Goal: Task Accomplishment & Management: Use online tool/utility

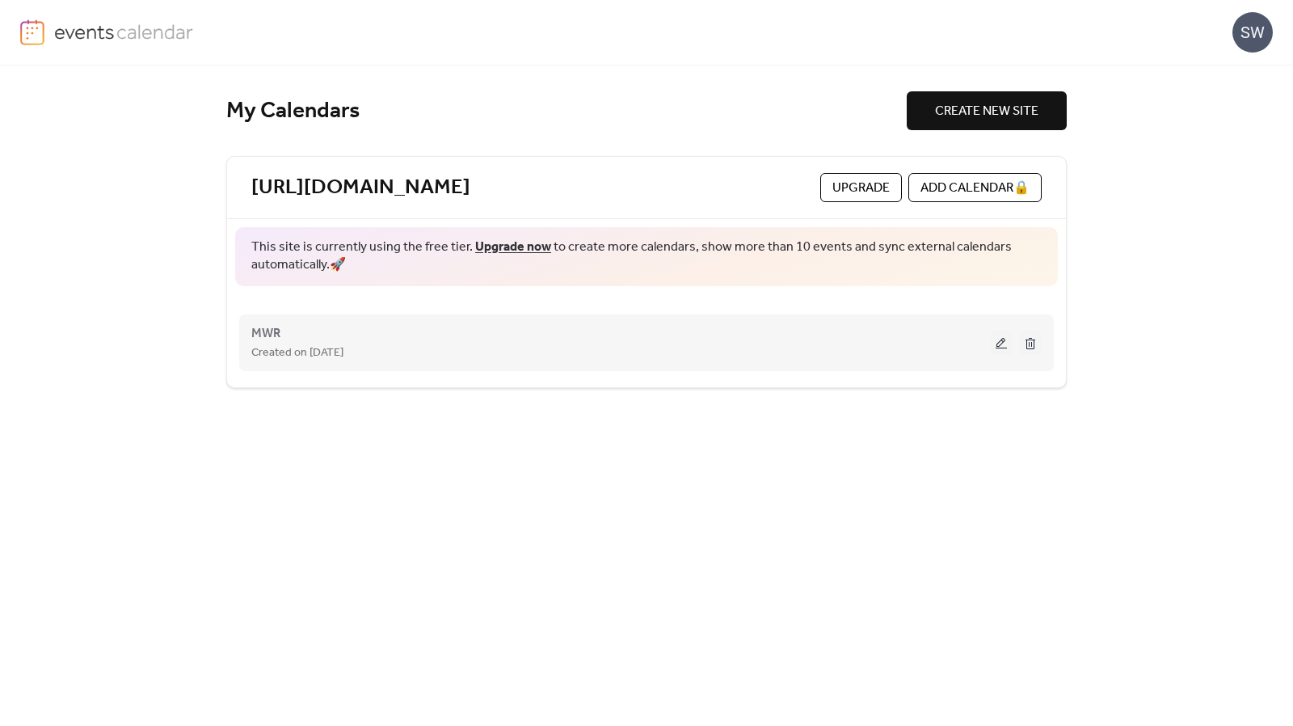
click at [331, 344] on span "Created on 18-Sep-2025" at bounding box center [297, 353] width 92 height 19
click at [1000, 345] on button at bounding box center [1001, 343] width 23 height 24
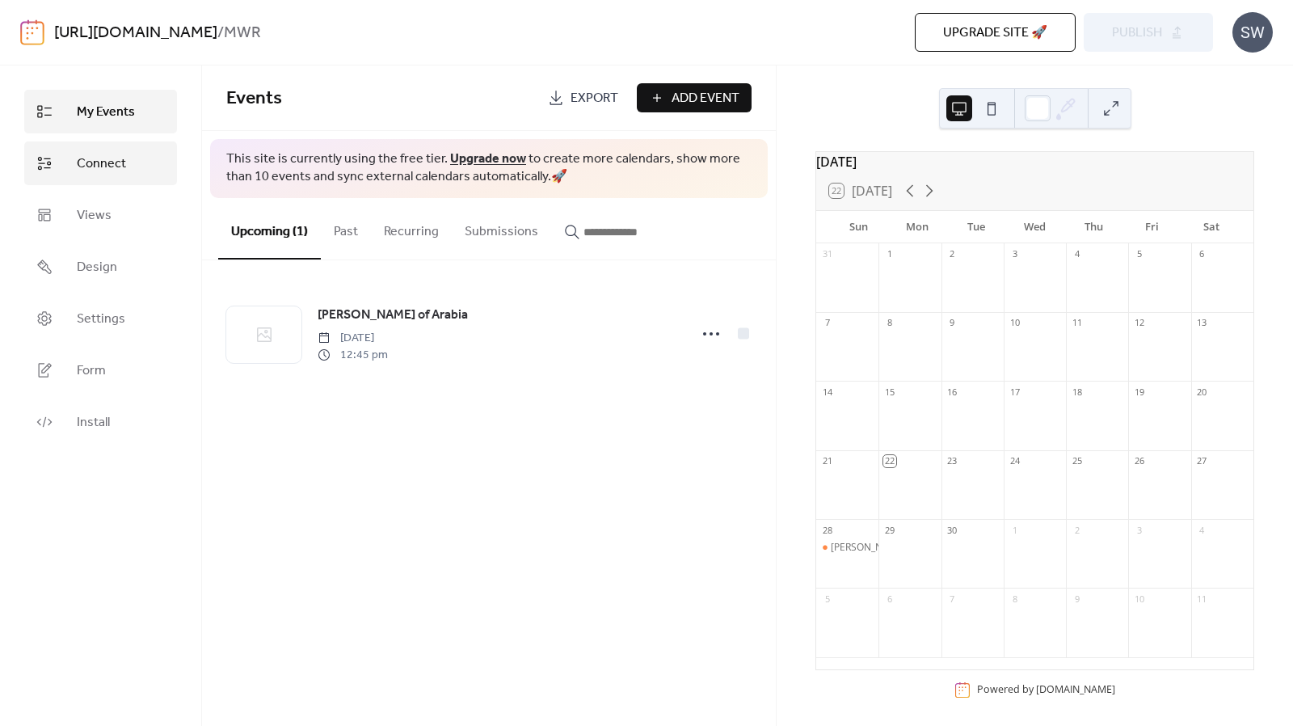
click at [129, 148] on link "Connect" at bounding box center [100, 163] width 153 height 44
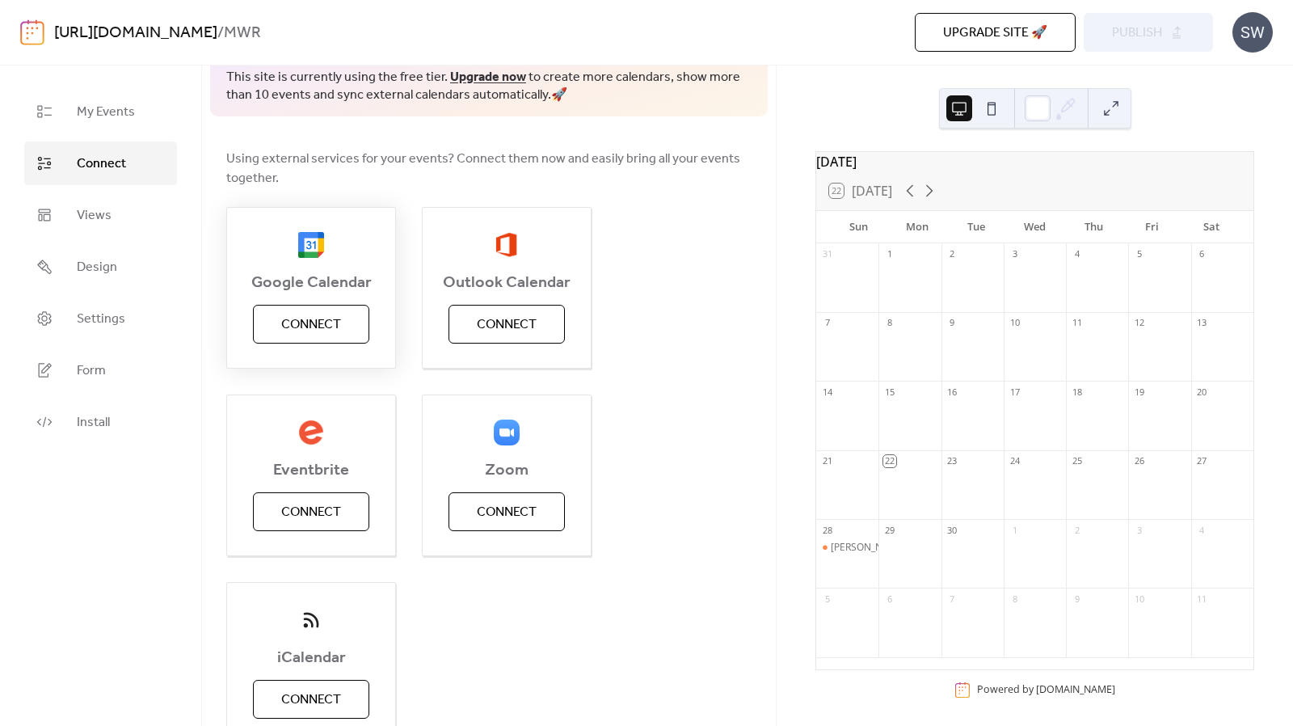
scroll to position [82, 0]
click at [289, 321] on span "Connect" at bounding box center [311, 323] width 60 height 19
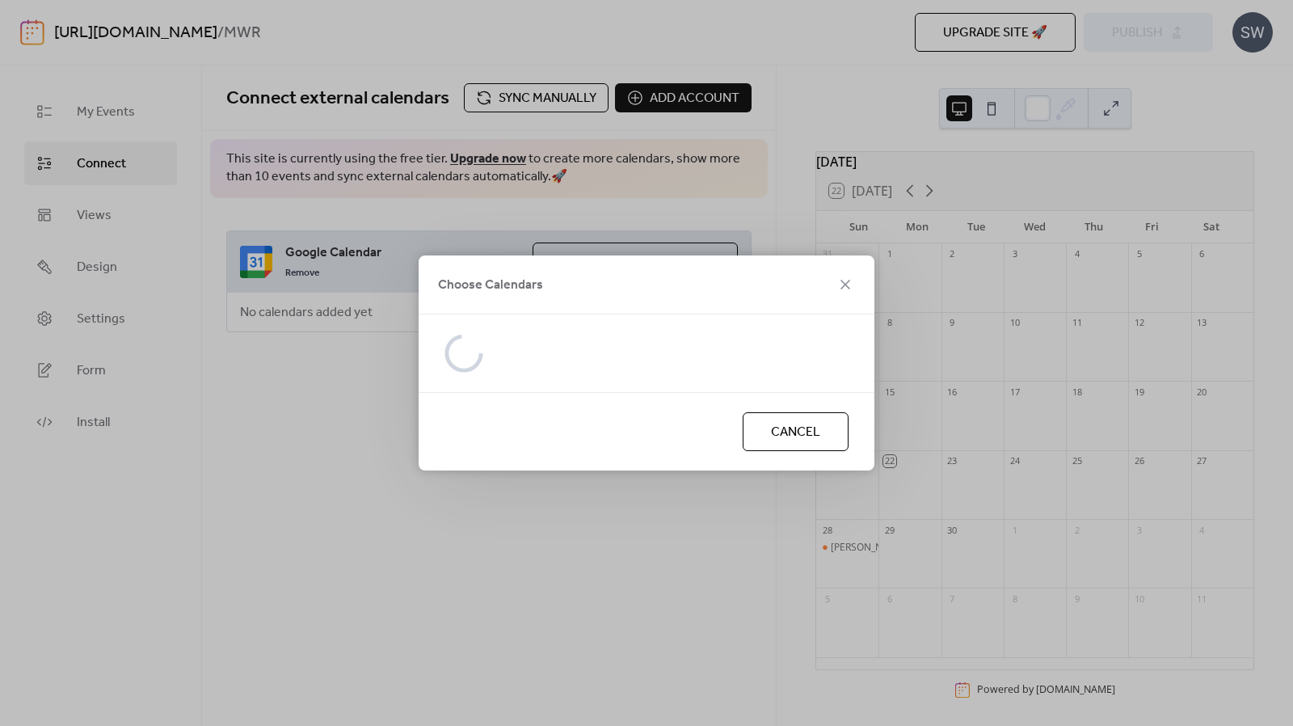
scroll to position [0, 0]
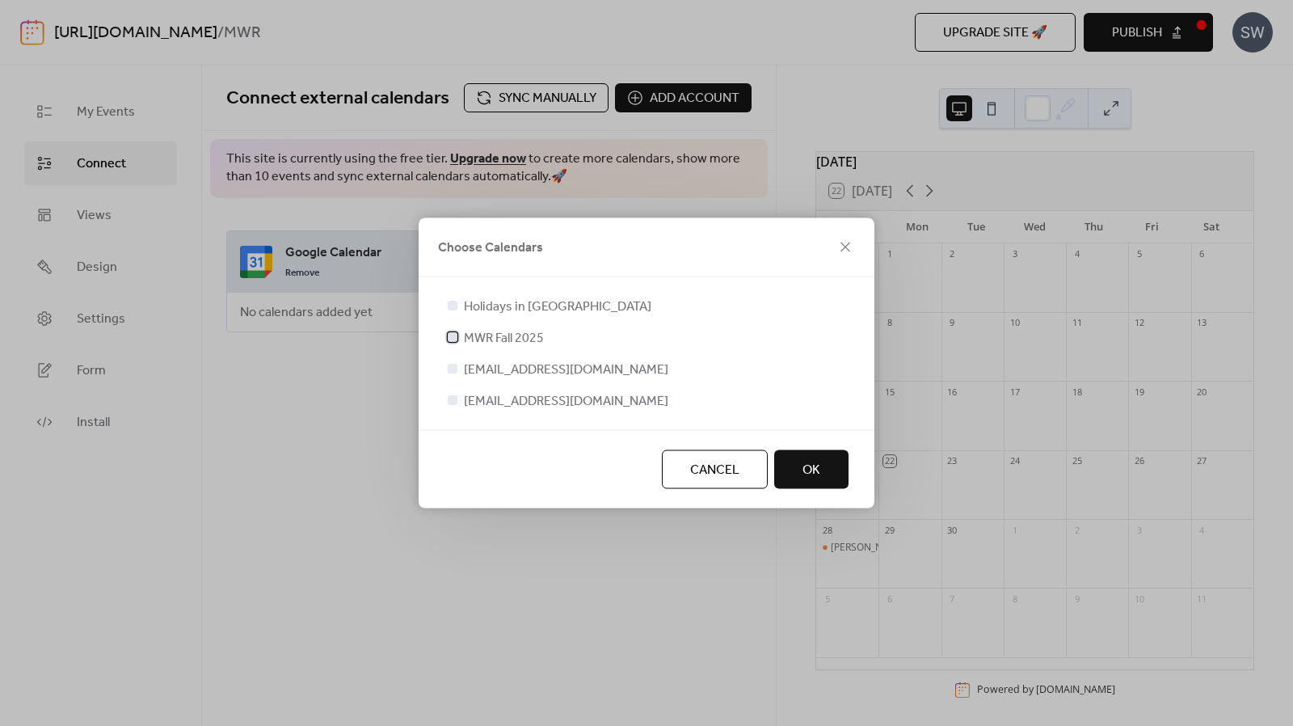
click at [455, 339] on div at bounding box center [453, 337] width 10 height 10
click at [807, 466] on span "OK" at bounding box center [812, 470] width 18 height 19
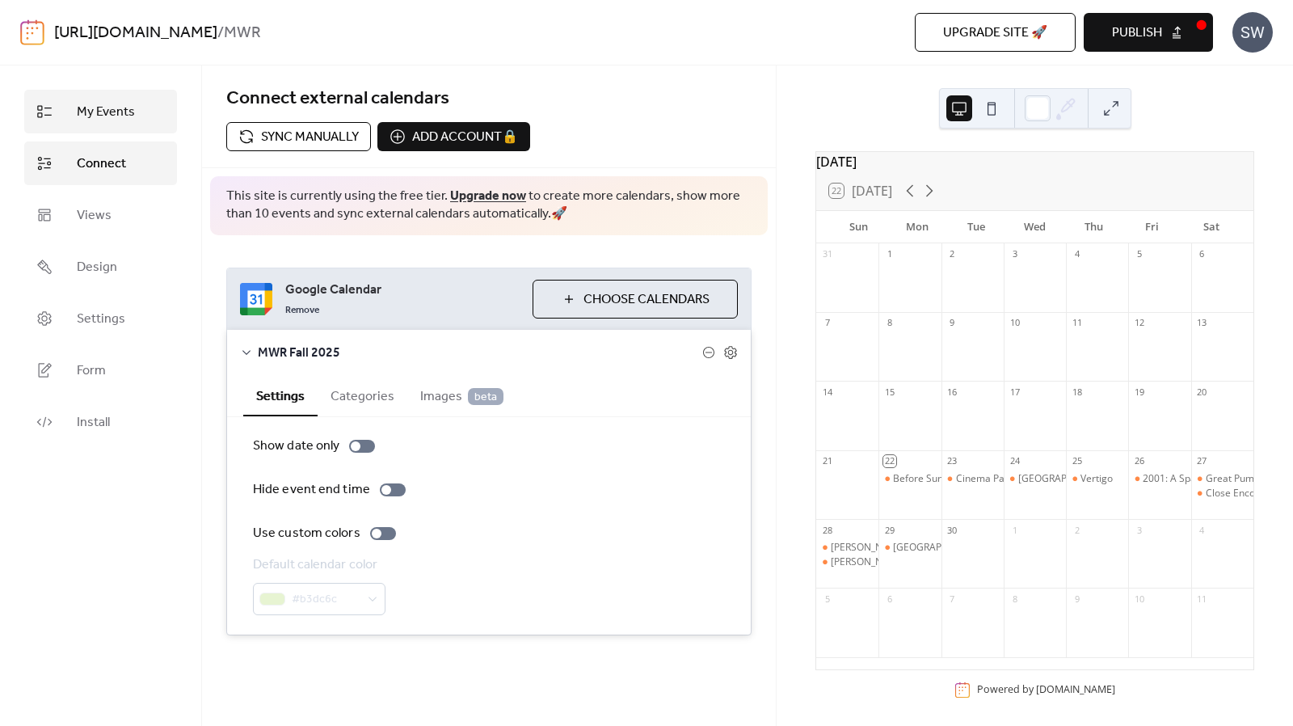
click at [141, 115] on link "My Events" at bounding box center [100, 112] width 153 height 44
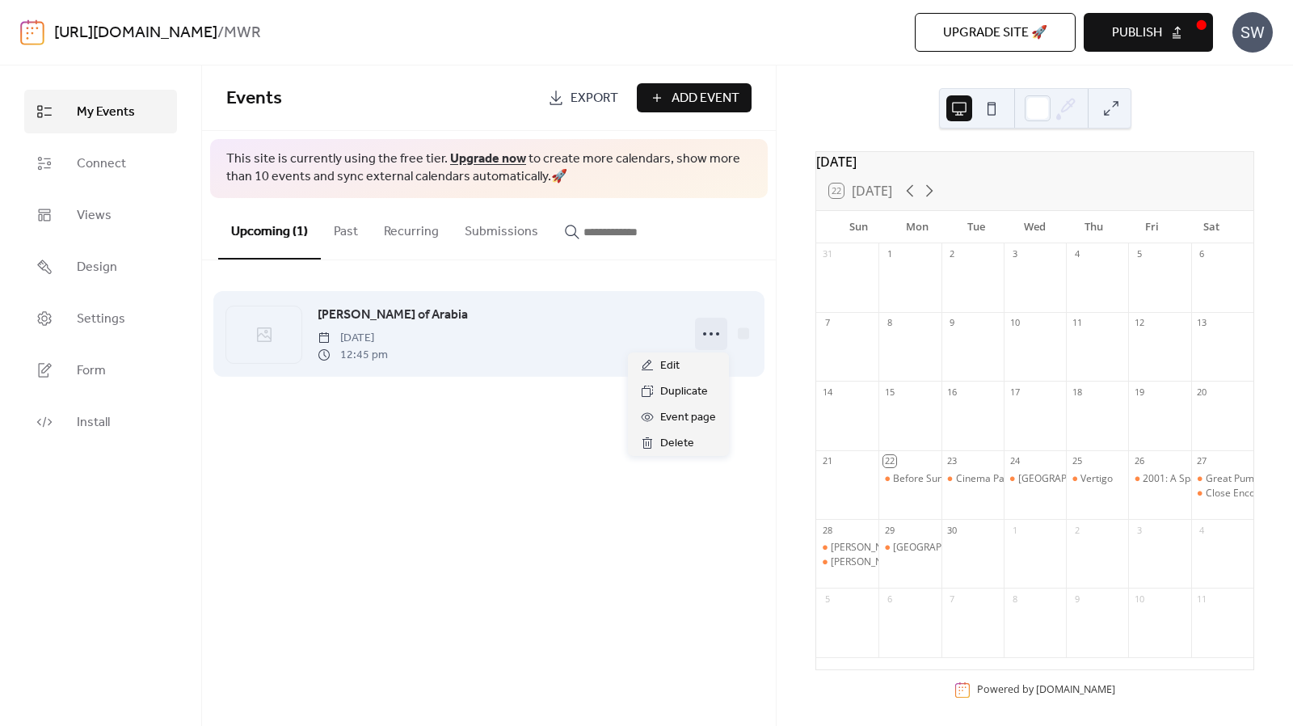
click at [720, 328] on icon at bounding box center [711, 334] width 26 height 26
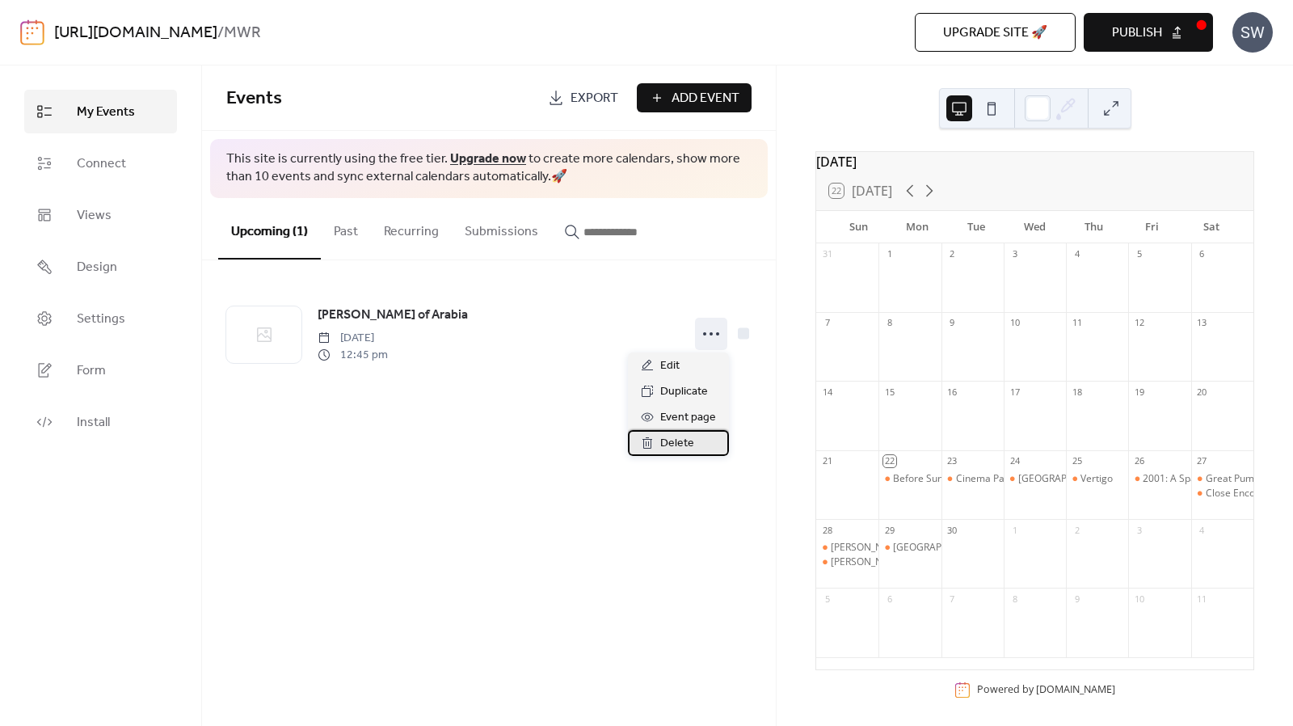
click at [670, 444] on span "Delete" at bounding box center [677, 443] width 34 height 19
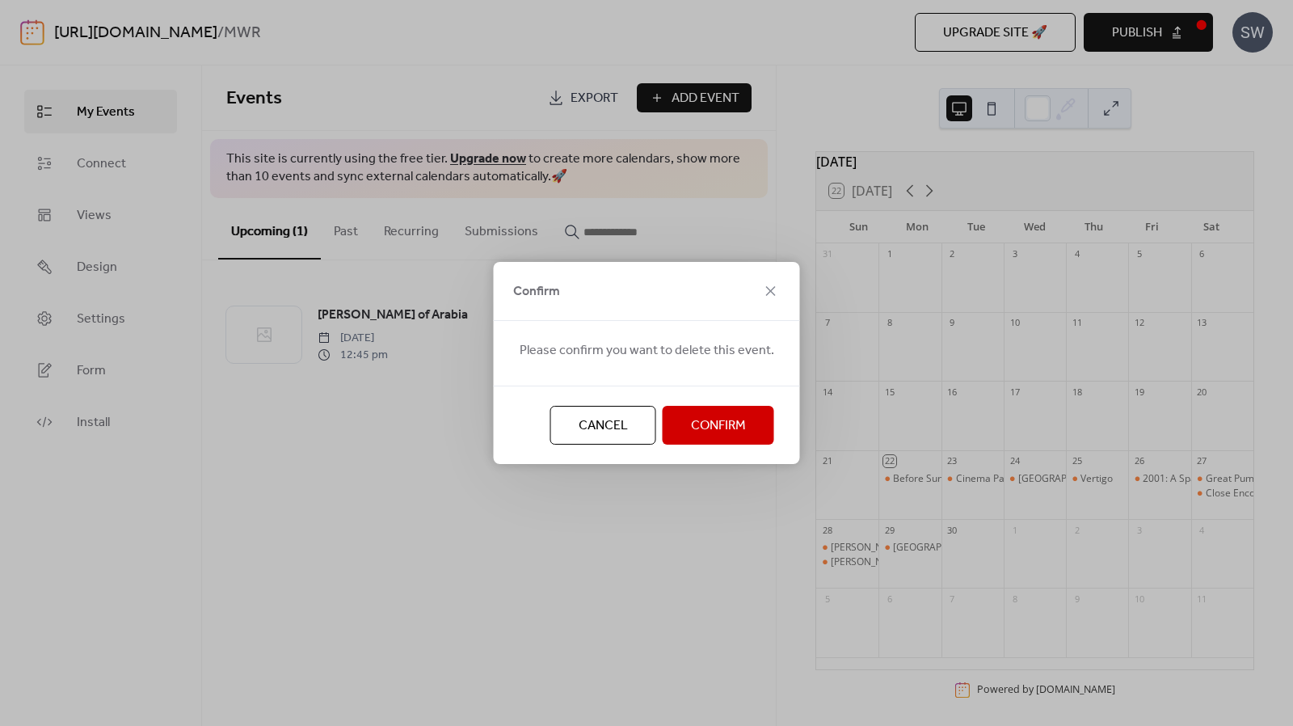
click at [726, 427] on span "Confirm" at bounding box center [718, 425] width 55 height 19
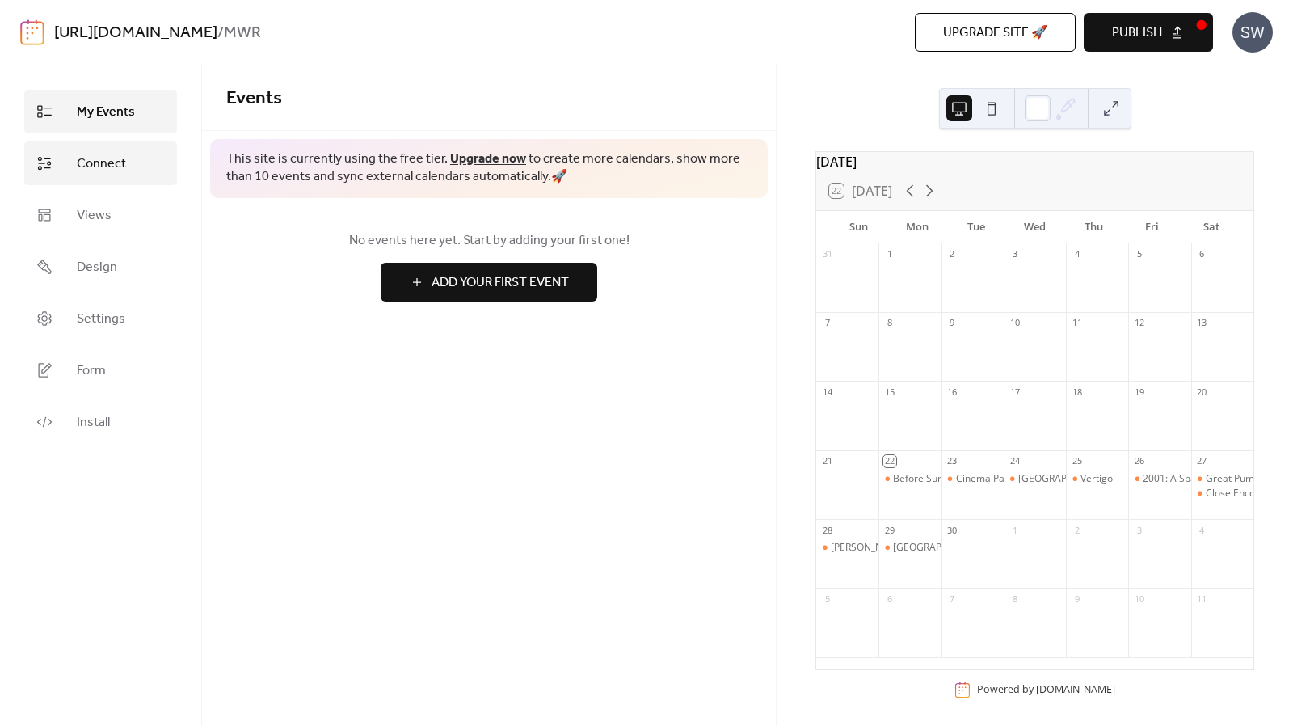
click at [112, 158] on span "Connect" at bounding box center [101, 163] width 49 height 19
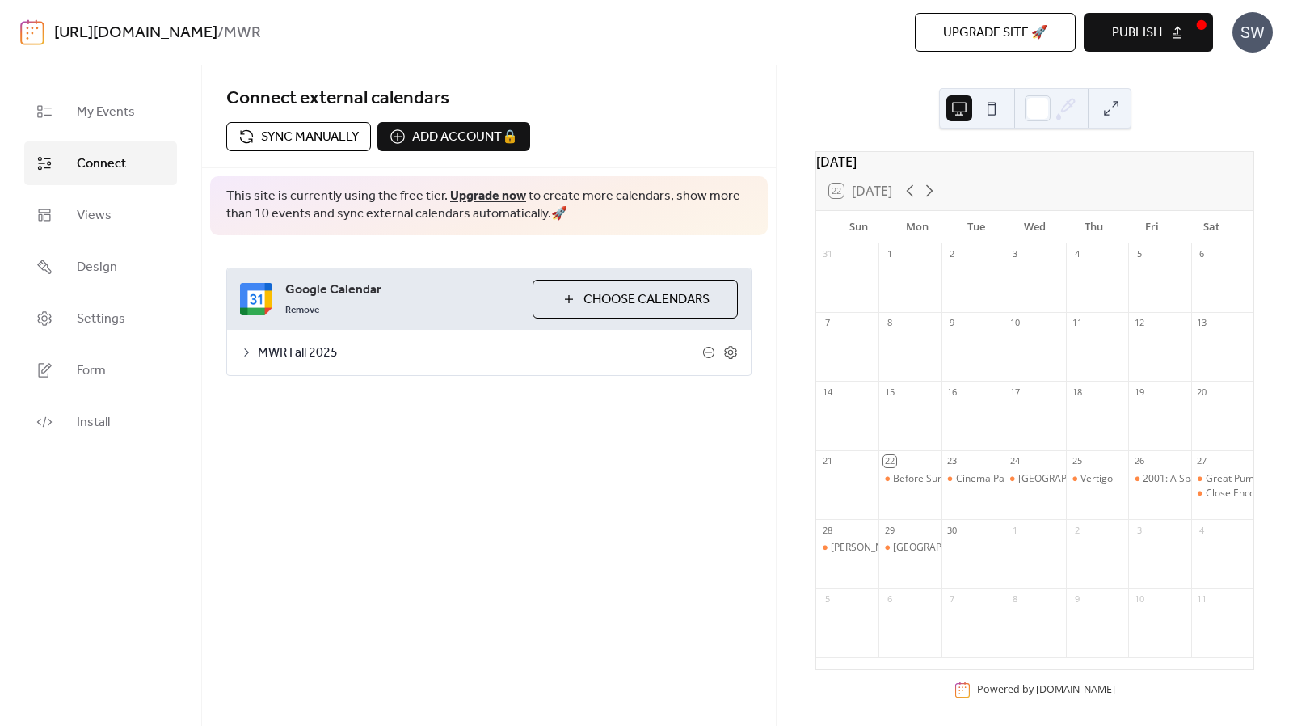
click at [359, 347] on span "MWR Fall 2025" at bounding box center [480, 353] width 445 height 19
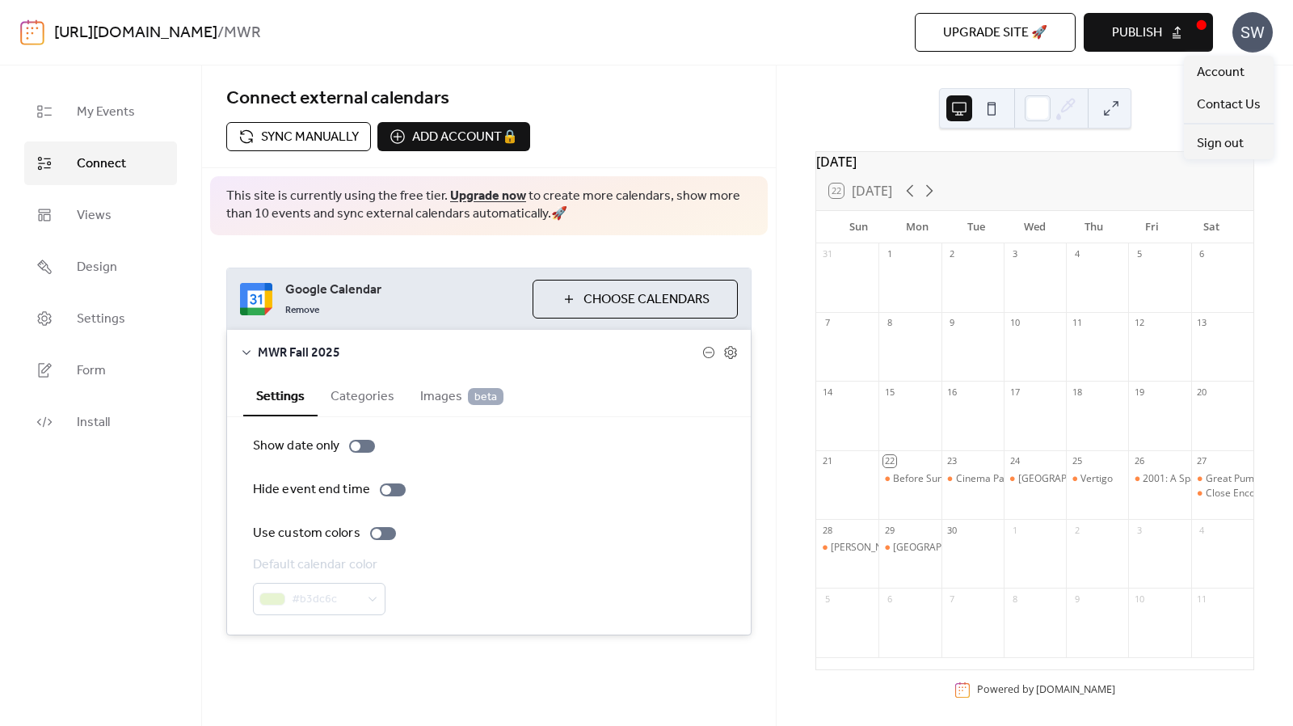
click at [1251, 23] on div "SW" at bounding box center [1253, 32] width 40 height 40
click at [1174, 22] on button "Publish" at bounding box center [1148, 32] width 129 height 39
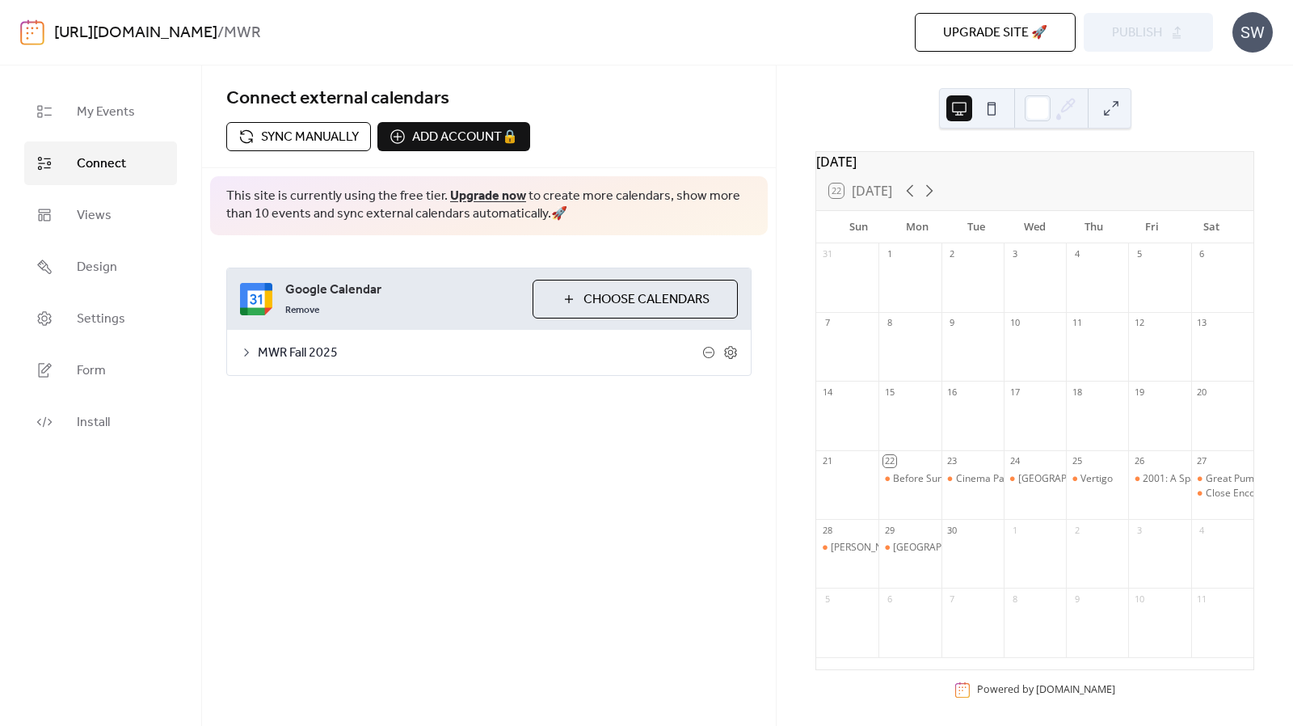
click at [292, 348] on span "MWR Fall 2025" at bounding box center [480, 353] width 445 height 19
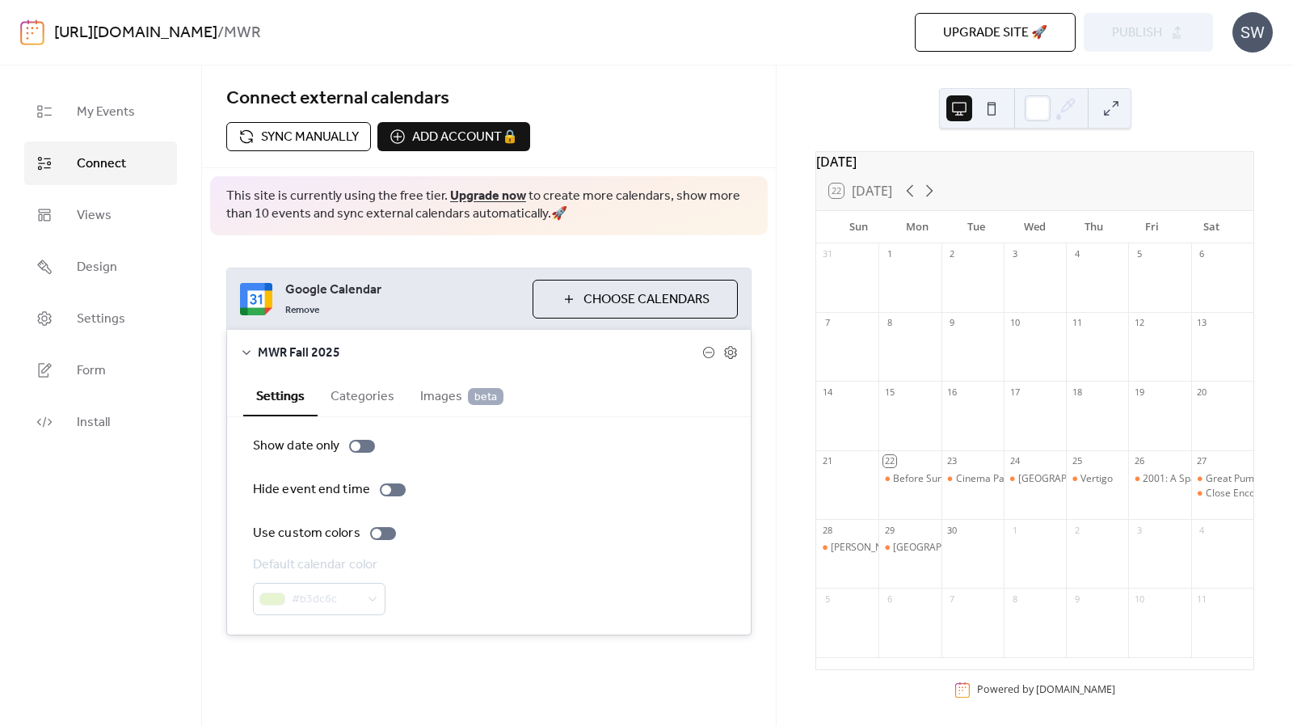
click at [302, 128] on span "Sync manually" at bounding box center [310, 137] width 98 height 19
click at [305, 137] on span "Sync manually" at bounding box center [310, 137] width 98 height 19
click at [1119, 23] on span "Publish" at bounding box center [1137, 32] width 50 height 19
